Goal: Information Seeking & Learning: Learn about a topic

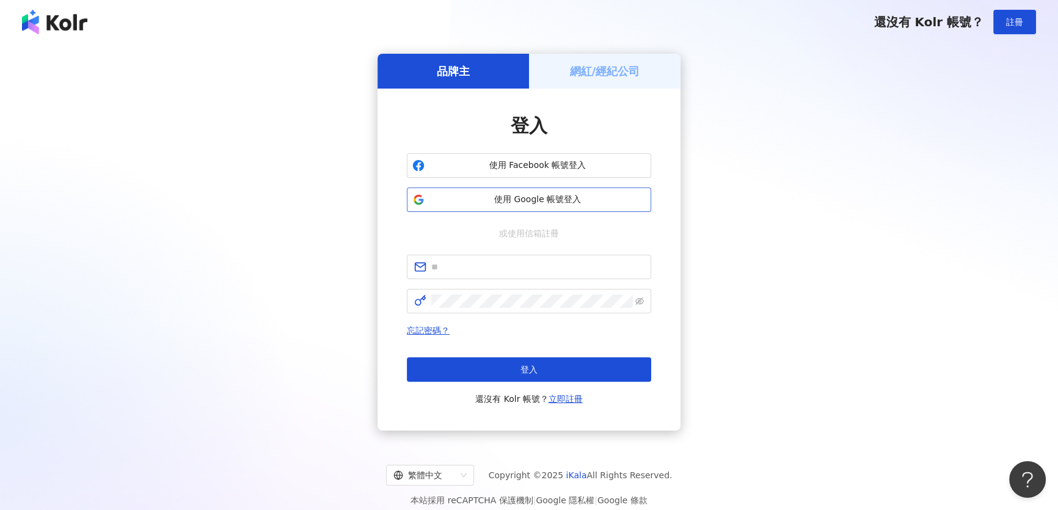
click at [511, 208] on button "使用 Google 帳號登入" at bounding box center [529, 200] width 244 height 24
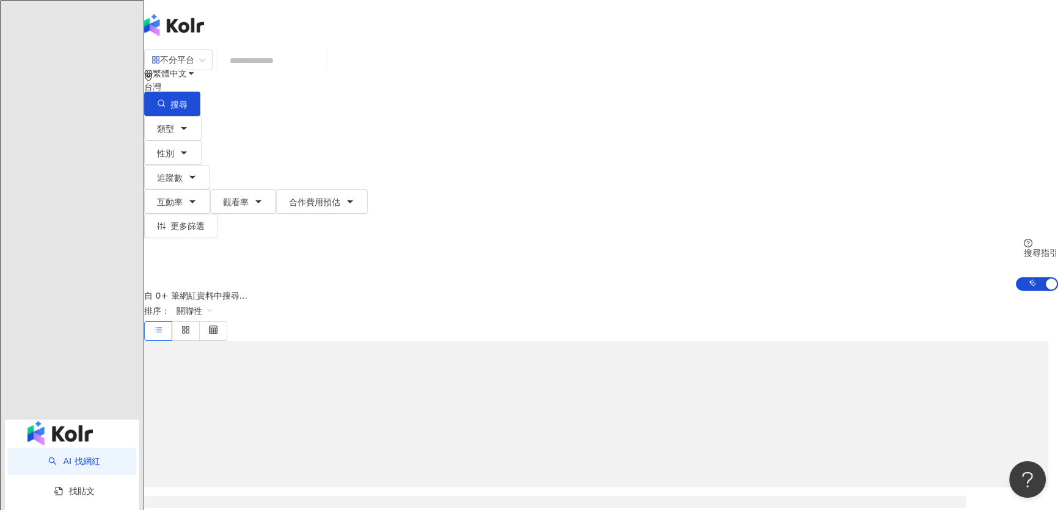
click at [322, 72] on input "search" at bounding box center [272, 60] width 99 height 23
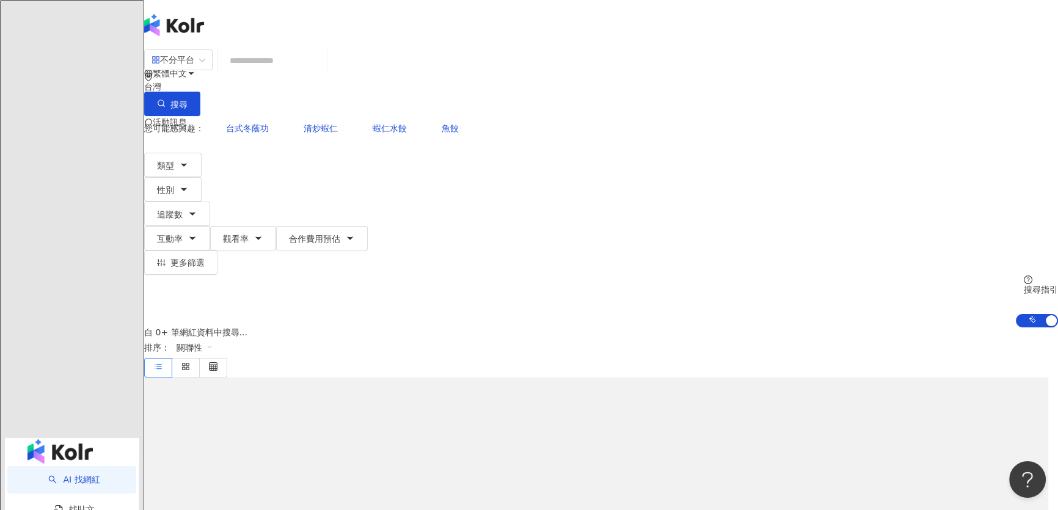
type input "********"
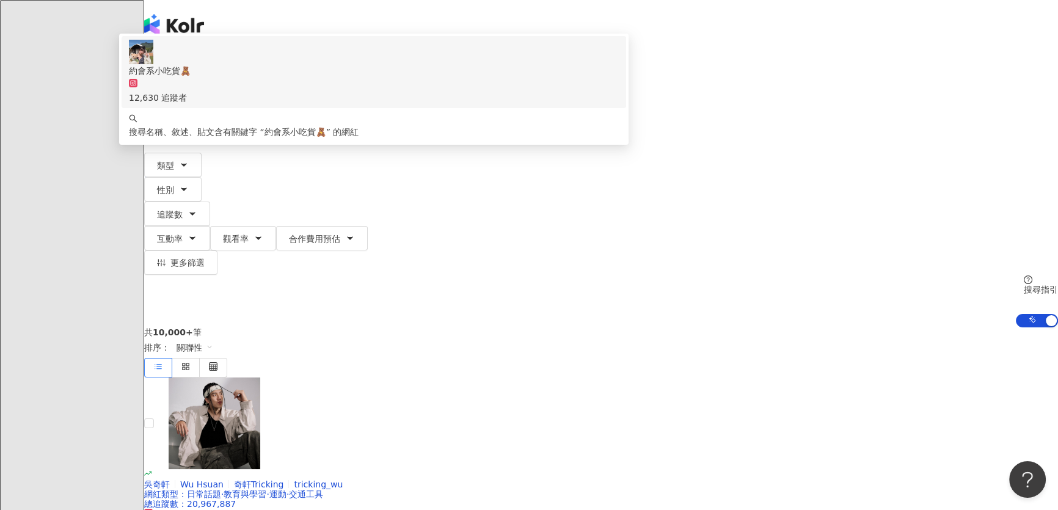
click at [431, 104] on div "12,630 追蹤者" at bounding box center [374, 91] width 490 height 27
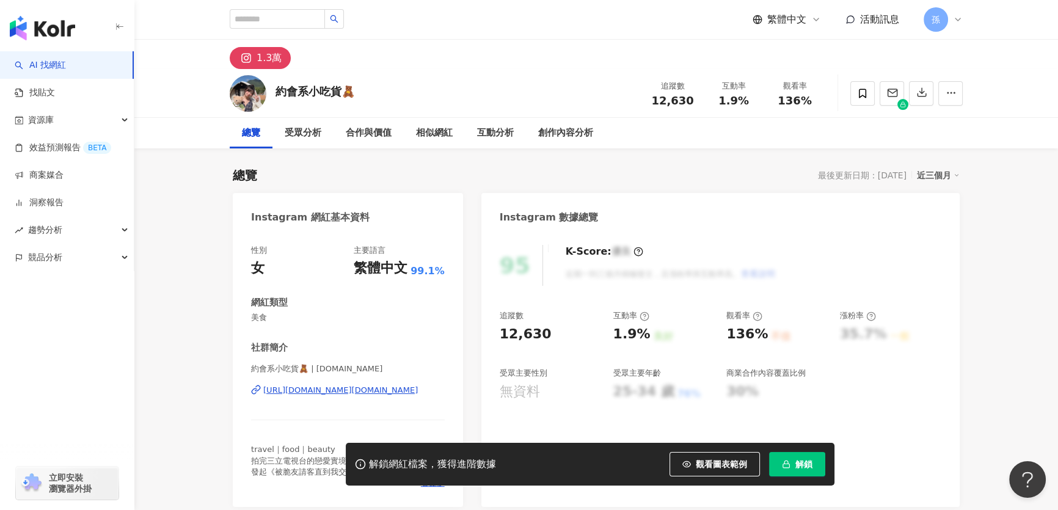
click at [799, 466] on span "解鎖" at bounding box center [804, 464] width 17 height 10
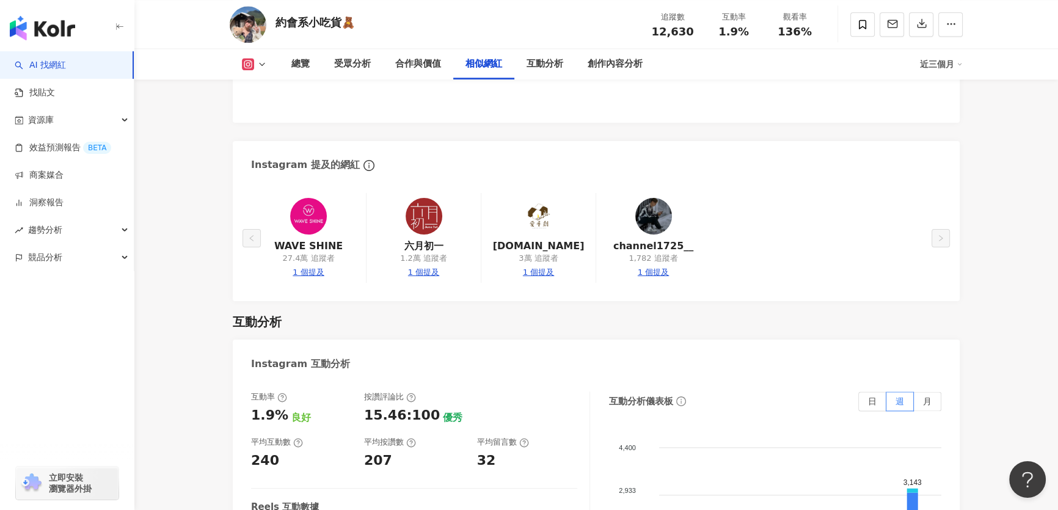
scroll to position [1906, 0]
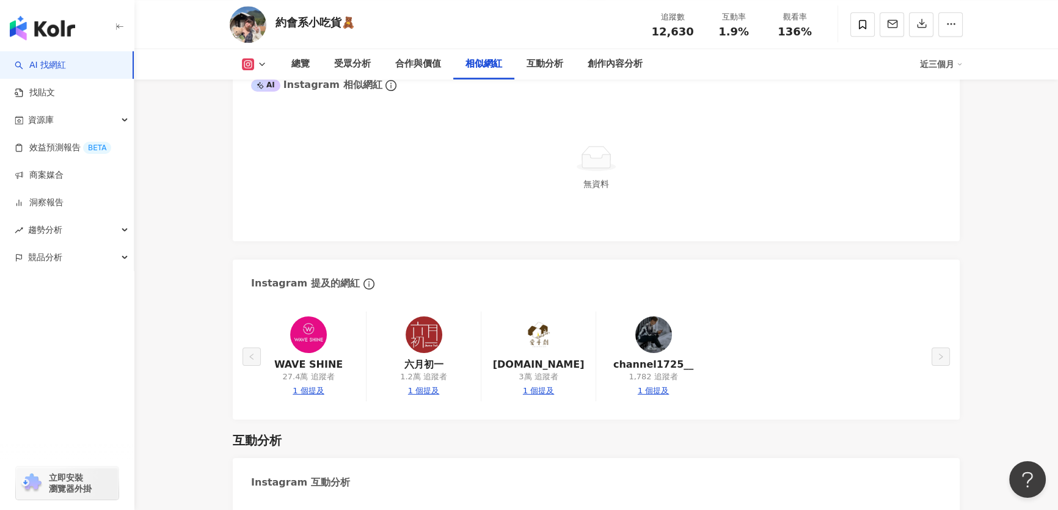
click at [265, 61] on icon at bounding box center [262, 64] width 10 height 10
click at [257, 82] on button "Instagram" at bounding box center [273, 86] width 73 height 17
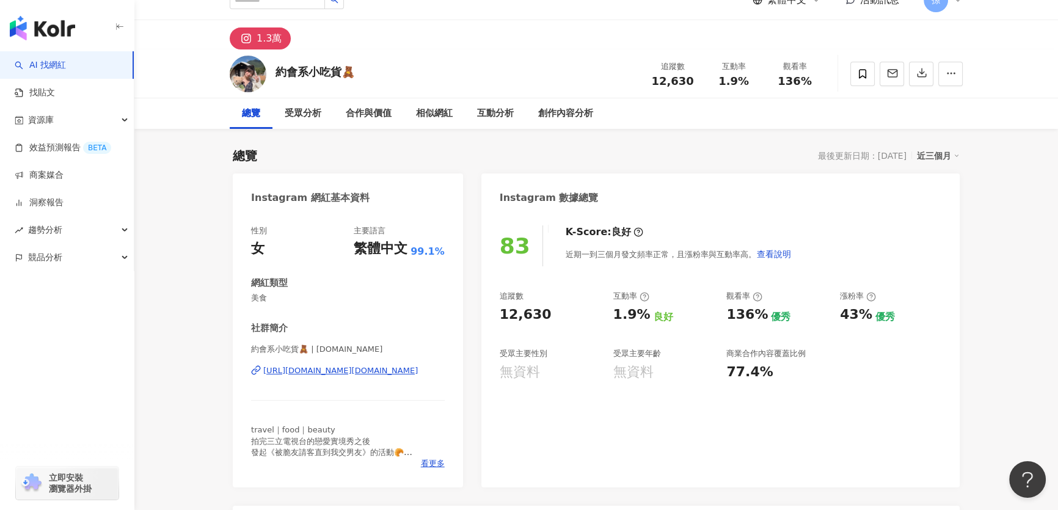
scroll to position [55, 0]
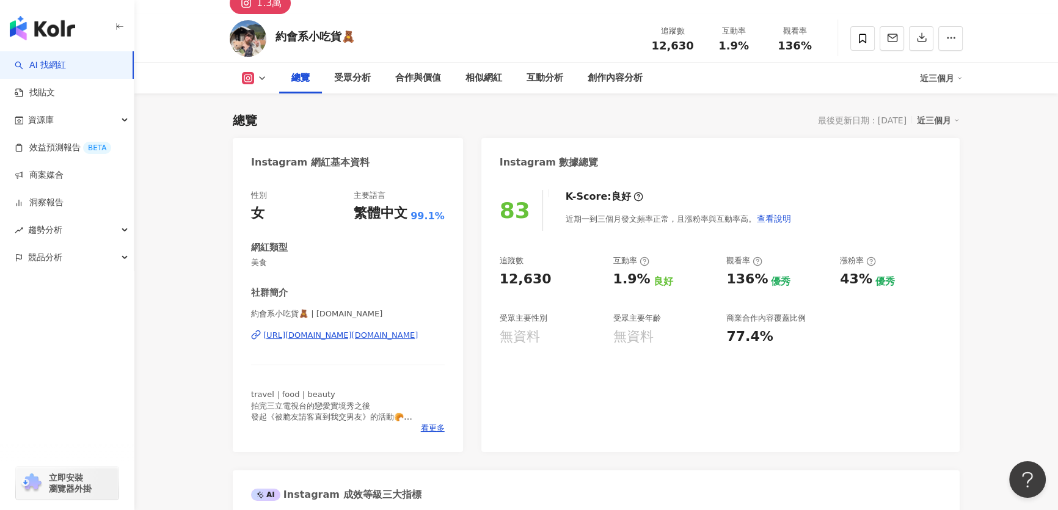
click at [301, 342] on div "約會系小吃貨🧸 | be11e.food https://www.instagram.com/be11e.food/" at bounding box center [348, 344] width 194 height 71
click at [300, 339] on div "https://www.instagram.com/be11e.food/" at bounding box center [340, 335] width 155 height 11
